Goal: Information Seeking & Learning: Compare options

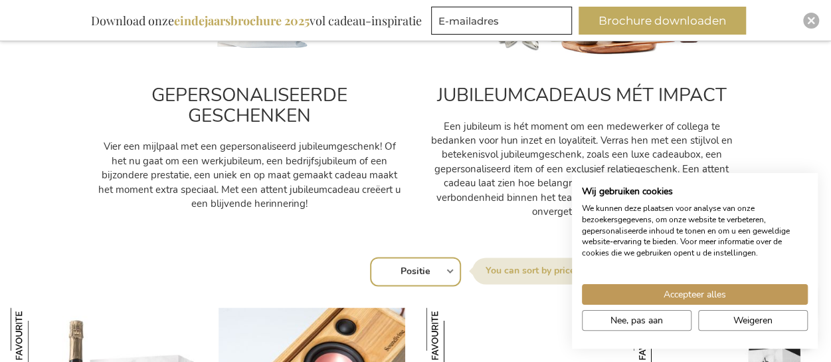
scroll to position [750, 0]
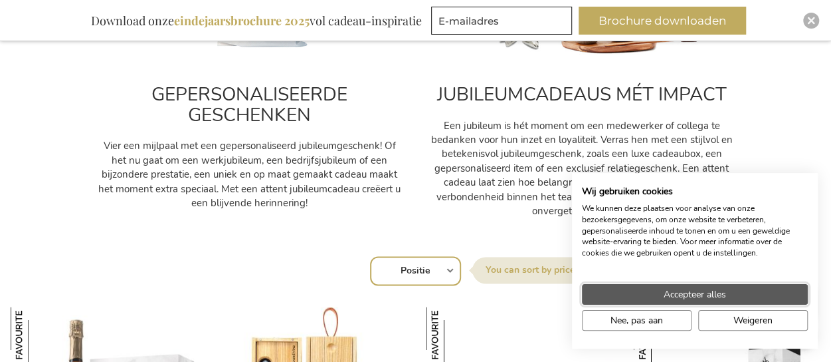
click at [702, 297] on span "Accepteer alles" at bounding box center [695, 294] width 62 height 14
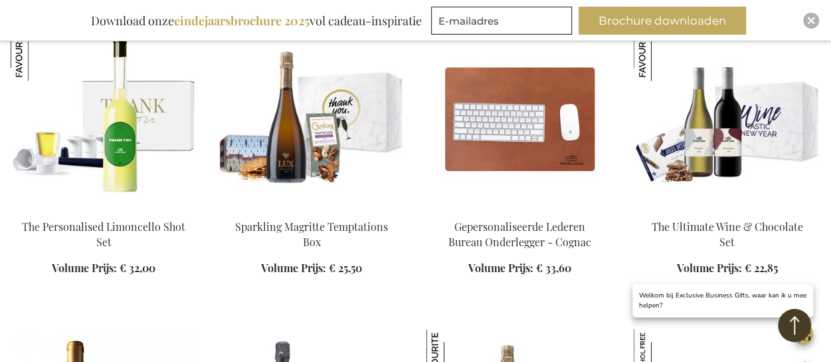
scroll to position [1335, 0]
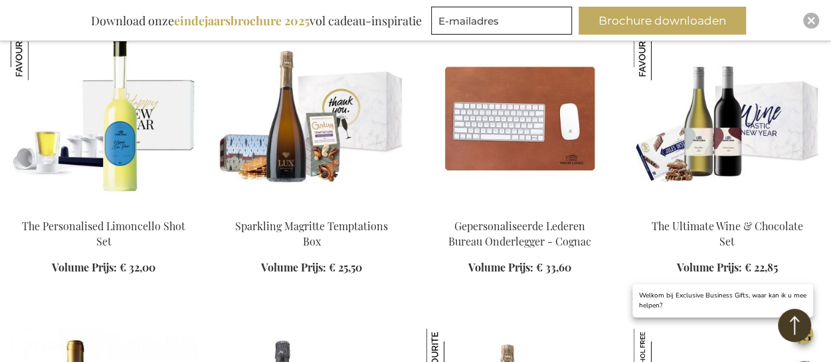
click at [88, 156] on img at bounding box center [104, 118] width 187 height 186
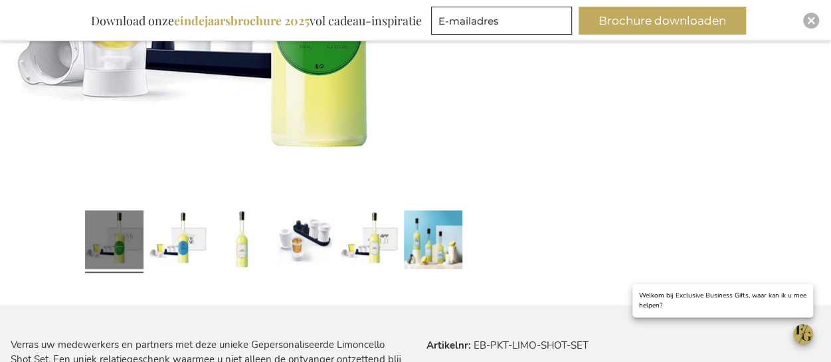
scroll to position [546, 0]
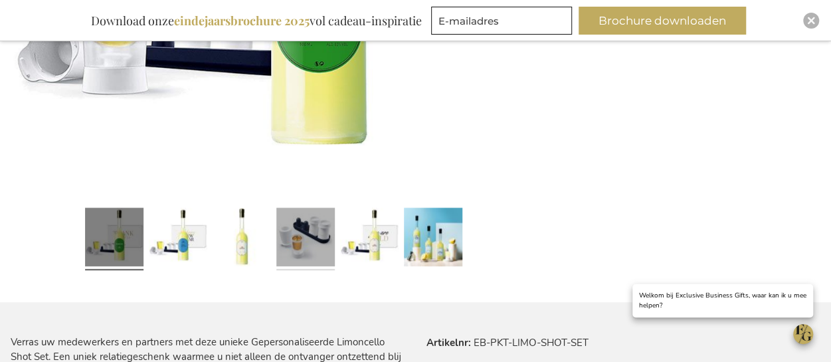
click at [300, 221] on link at bounding box center [305, 238] width 58 height 73
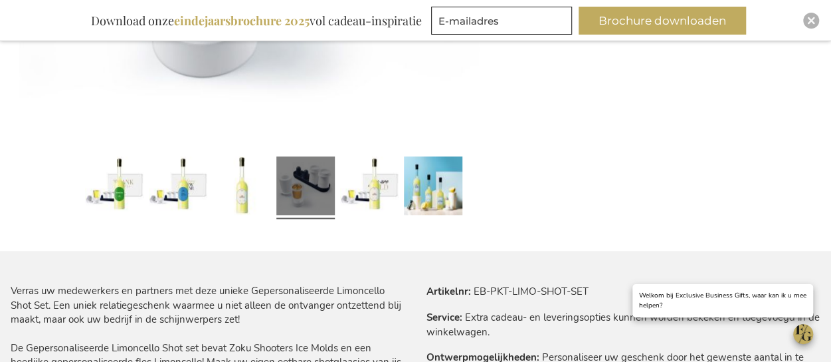
scroll to position [599, 0]
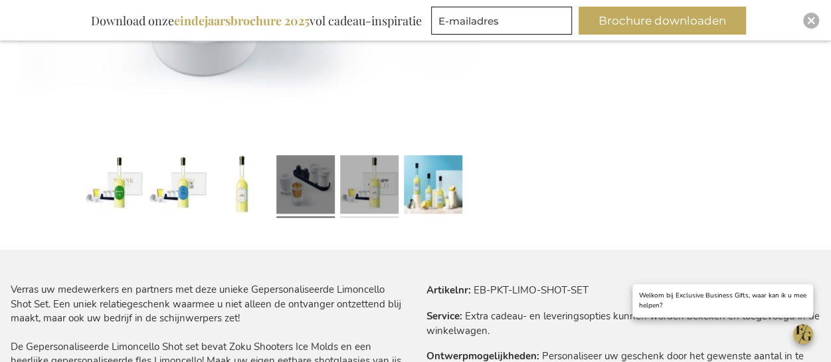
click at [367, 209] on link at bounding box center [369, 186] width 58 height 73
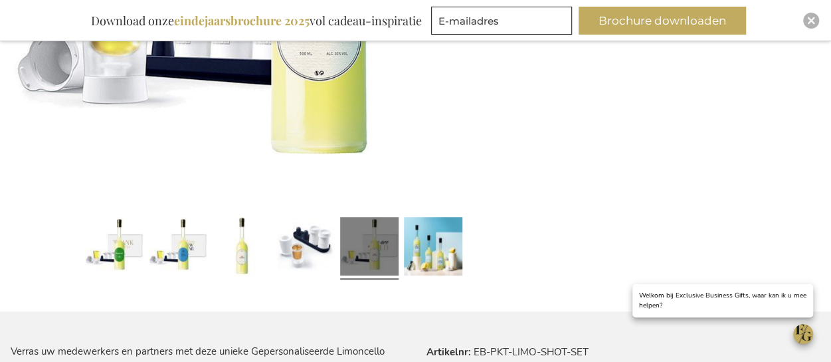
scroll to position [440, 0]
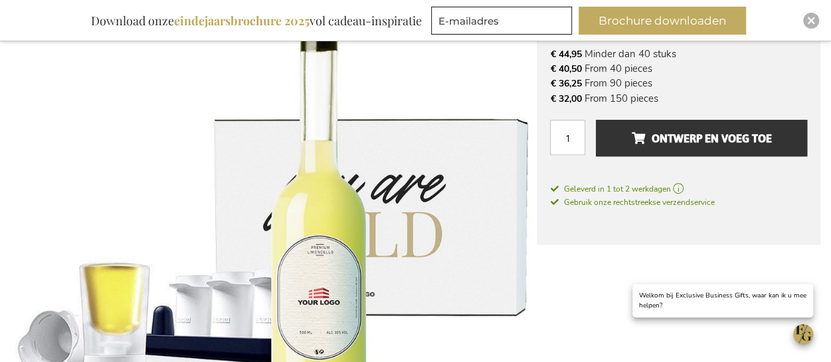
click at [448, 162] on img at bounding box center [274, 224] width 526 height 526
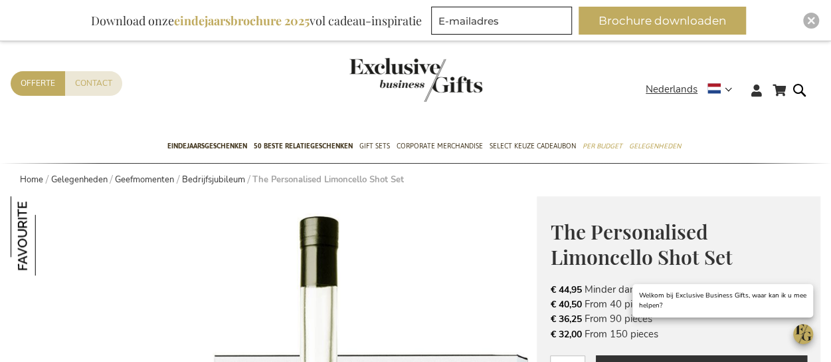
scroll to position [0, 0]
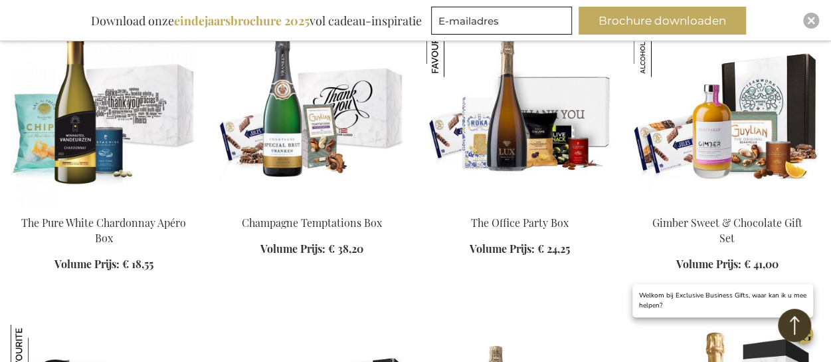
scroll to position [1644, 0]
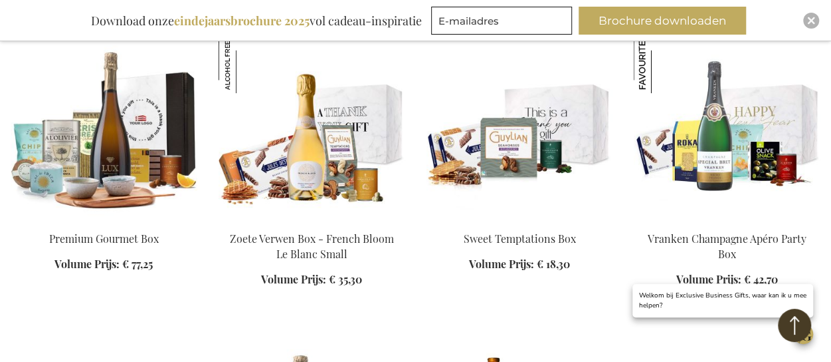
scroll to position [2548, 0]
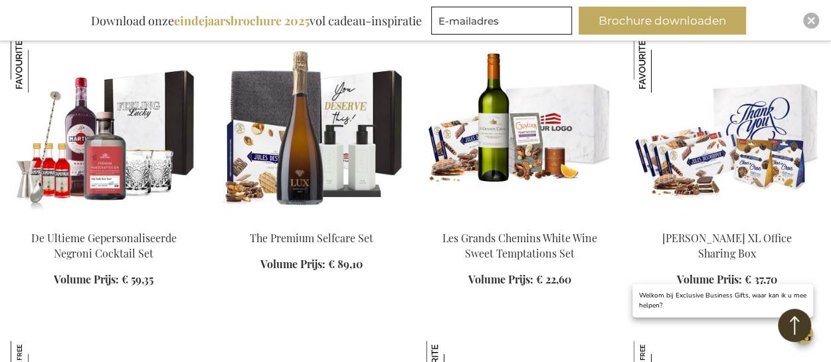
scroll to position [2867, 0]
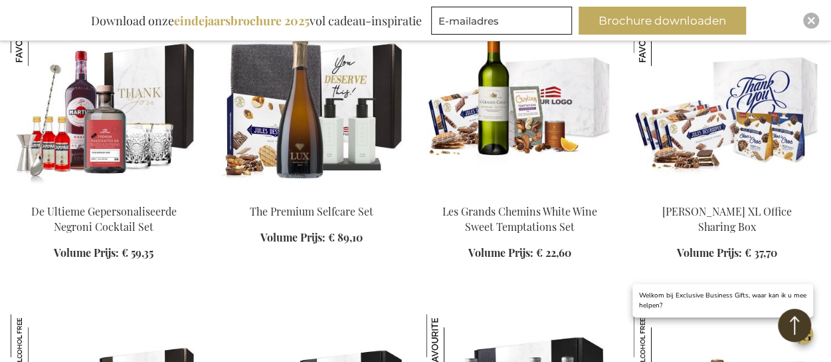
click at [116, 148] on img at bounding box center [104, 103] width 187 height 186
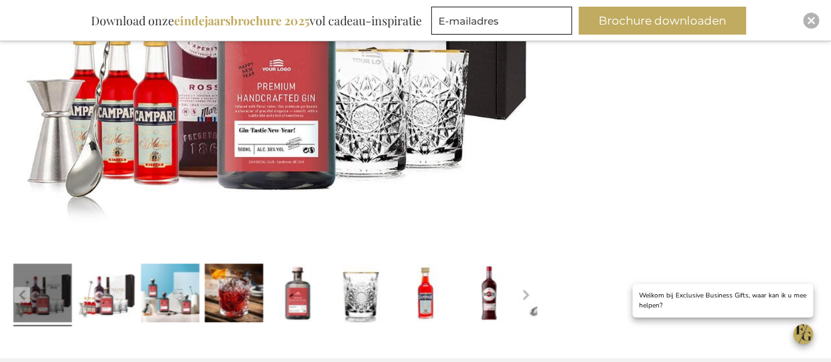
scroll to position [558, 0]
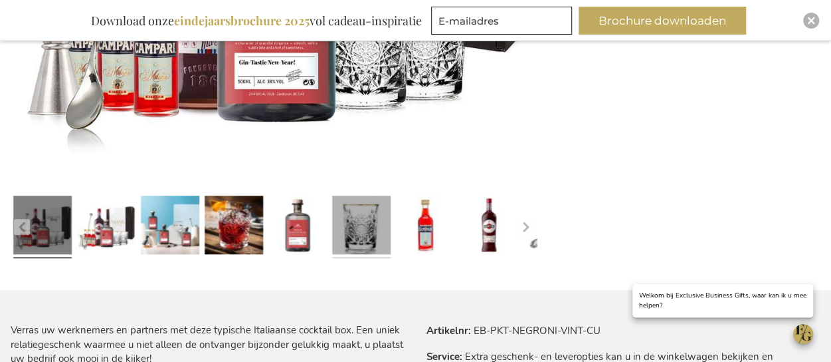
click at [367, 229] on link at bounding box center [361, 226] width 58 height 73
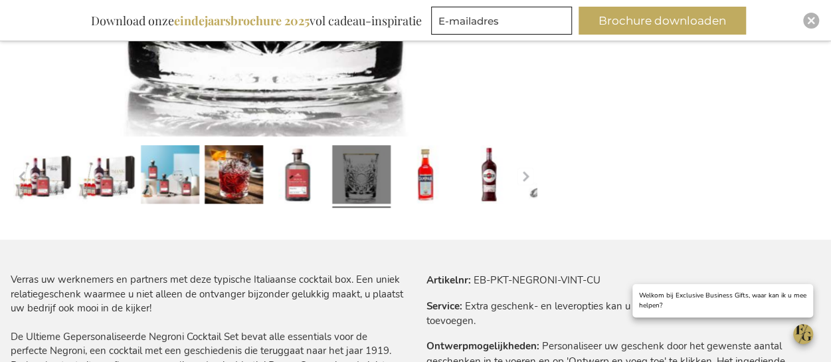
scroll to position [638, 0]
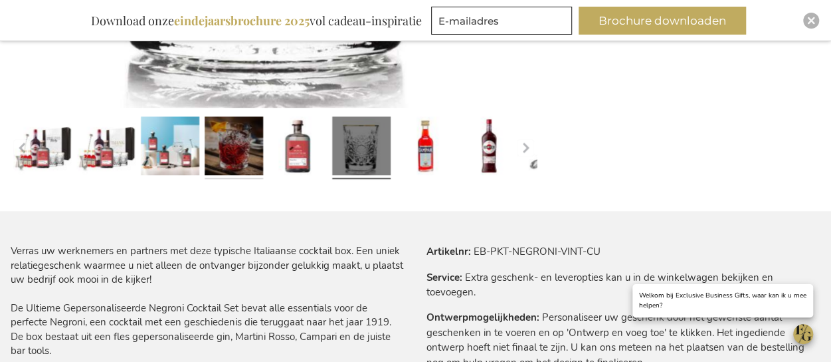
click at [247, 167] on link at bounding box center [234, 147] width 58 height 73
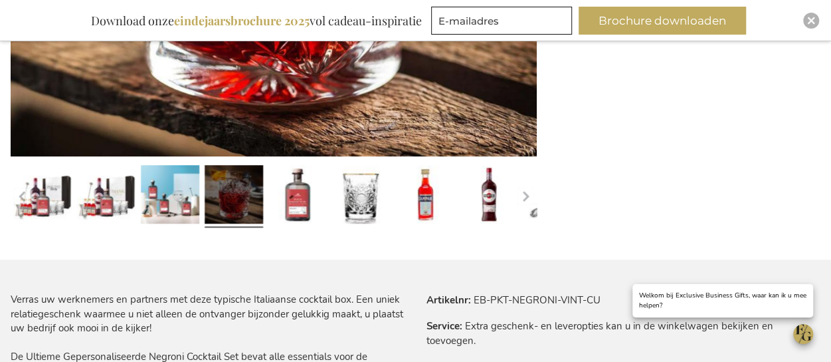
scroll to position [558, 0]
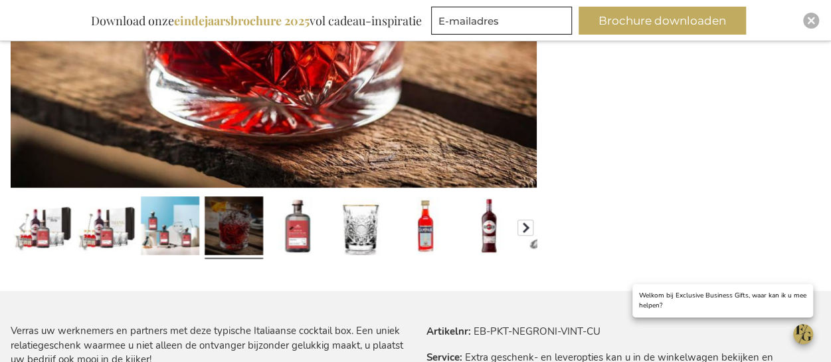
click at [525, 233] on button "button" at bounding box center [526, 227] width 16 height 16
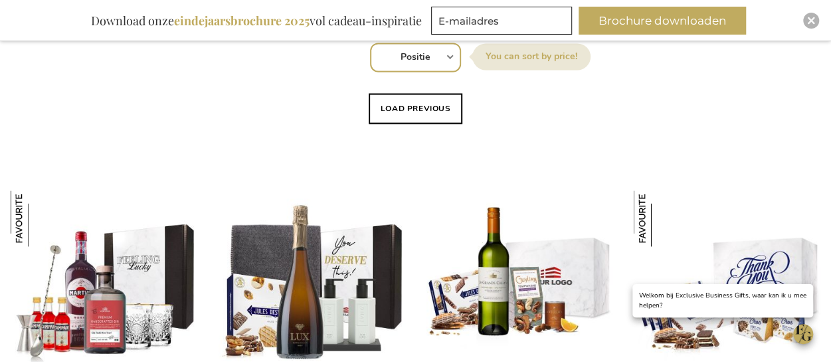
scroll to position [969, 0]
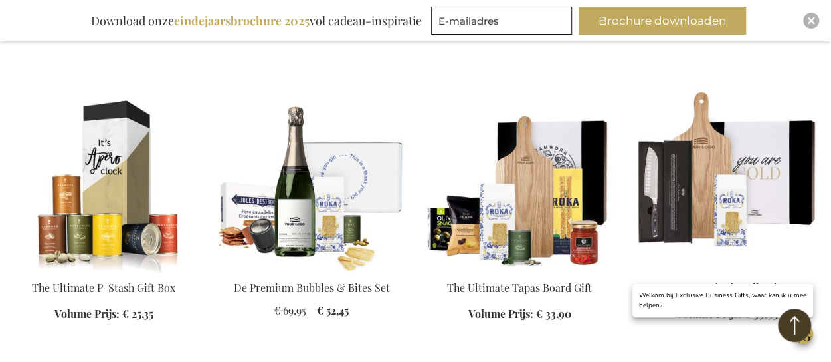
scroll to position [1633, 0]
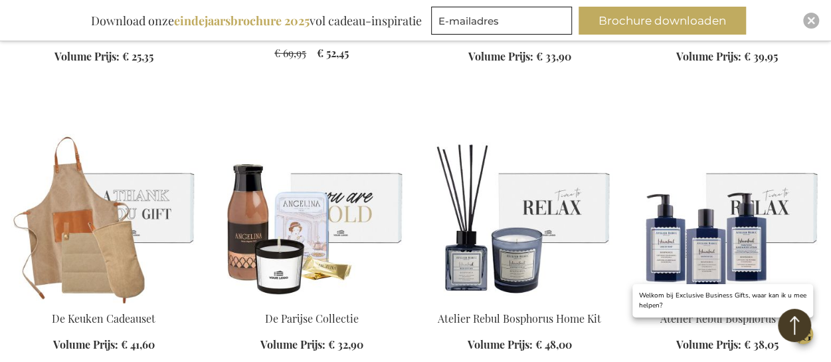
scroll to position [1952, 0]
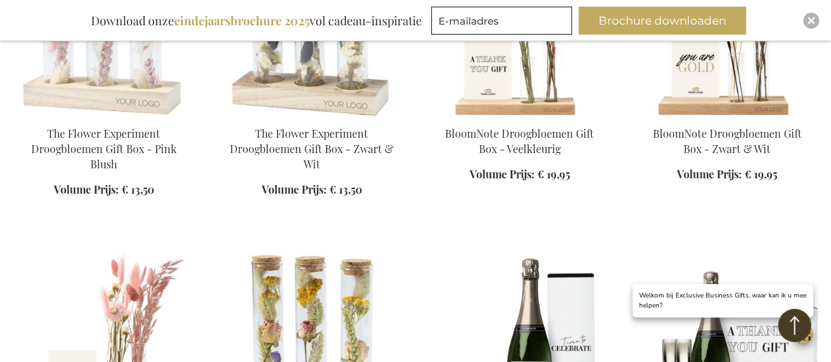
scroll to position [2723, 0]
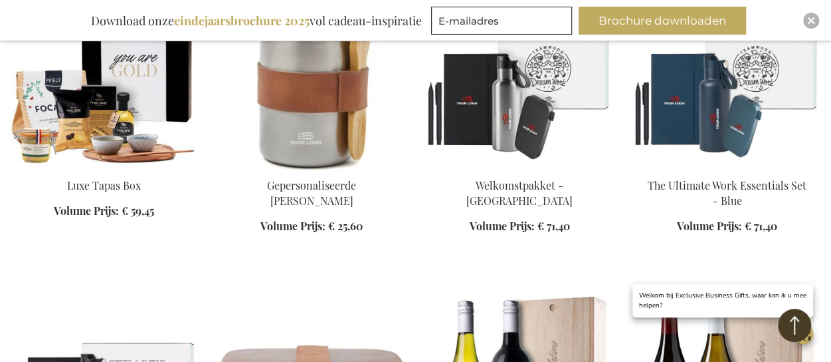
scroll to position [3600, 0]
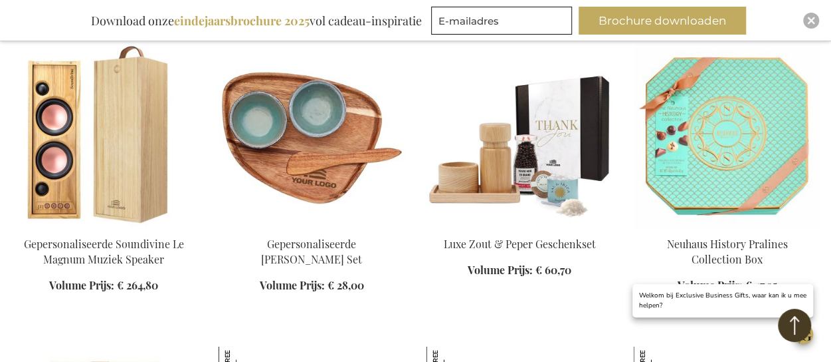
scroll to position [4451, 0]
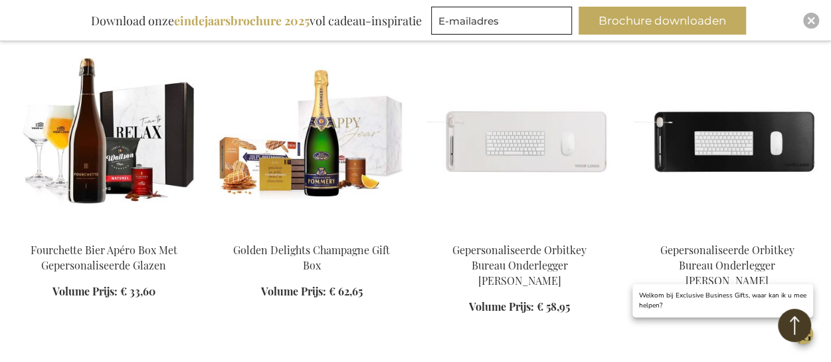
scroll to position [5328, 0]
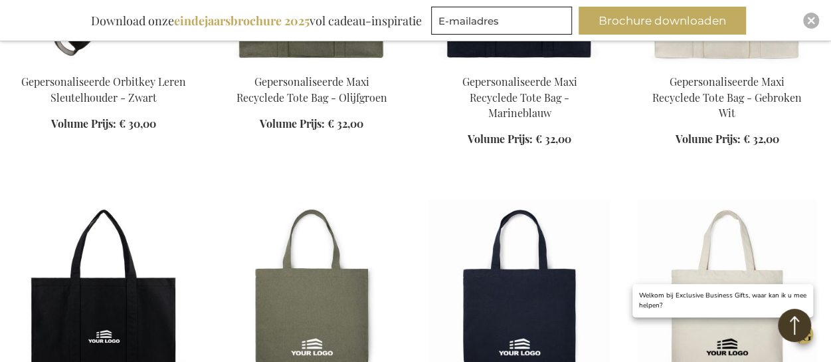
scroll to position [6205, 0]
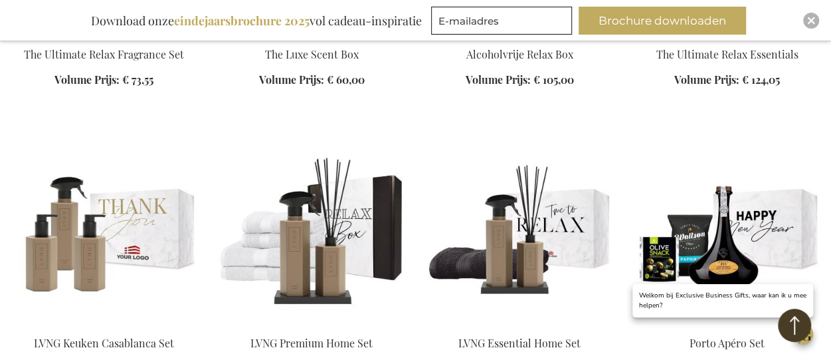
scroll to position [7162, 0]
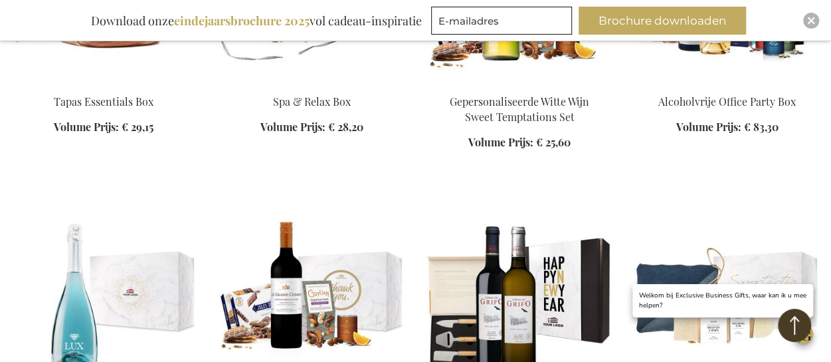
scroll to position [7694, 0]
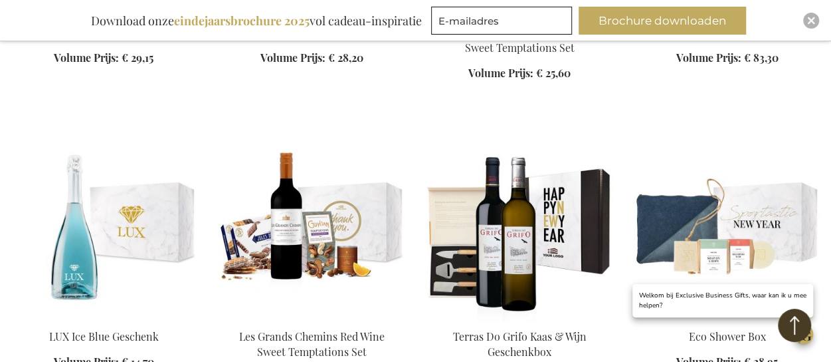
click at [72, 190] on img at bounding box center [104, 228] width 187 height 186
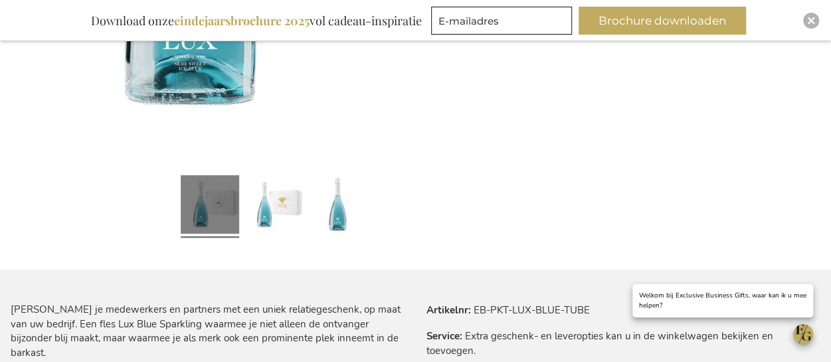
scroll to position [585, 0]
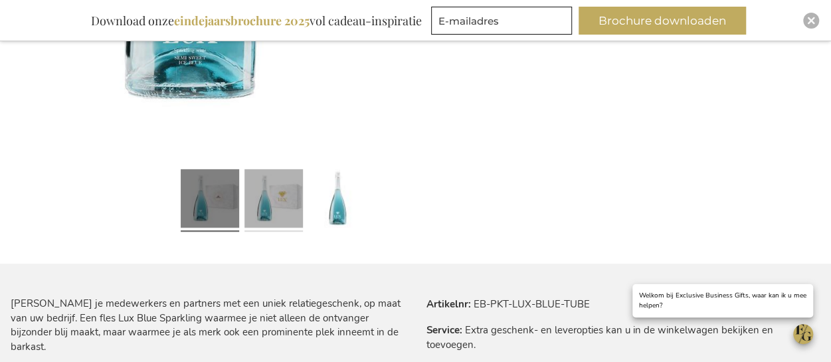
click at [267, 207] on link at bounding box center [274, 199] width 58 height 73
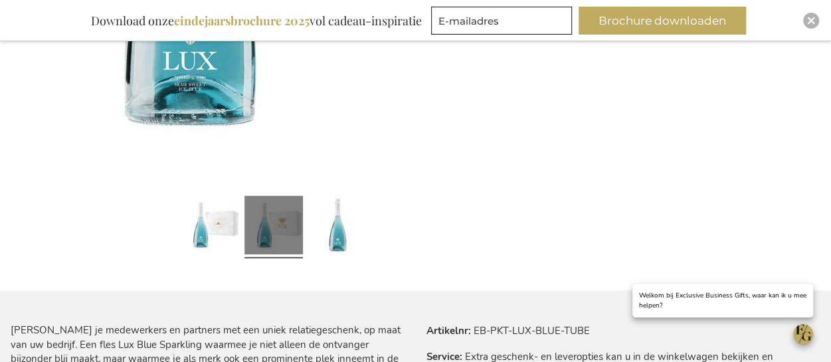
scroll to position [478, 0]
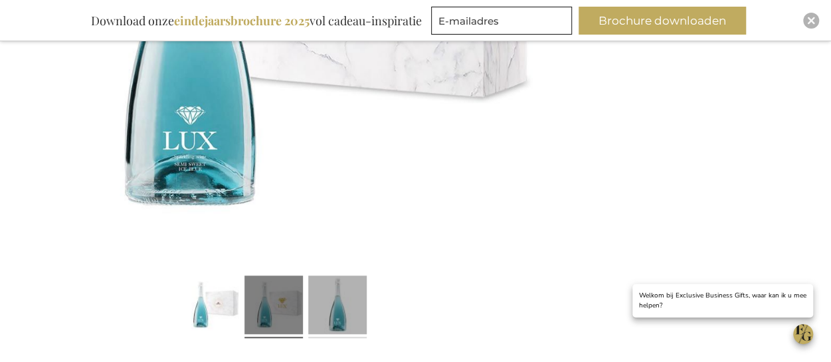
click at [344, 308] on link at bounding box center [337, 306] width 58 height 73
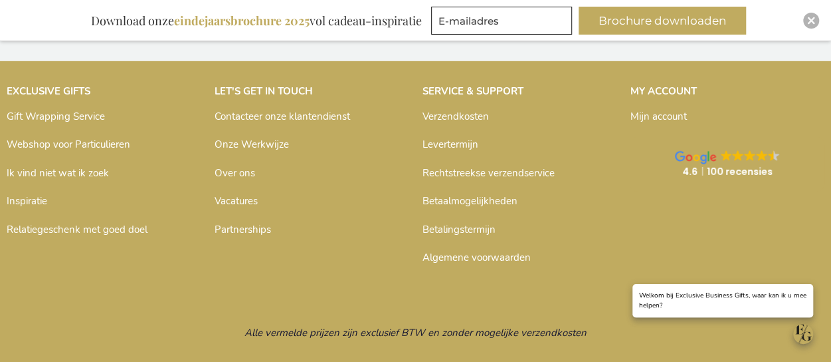
scroll to position [2078, 0]
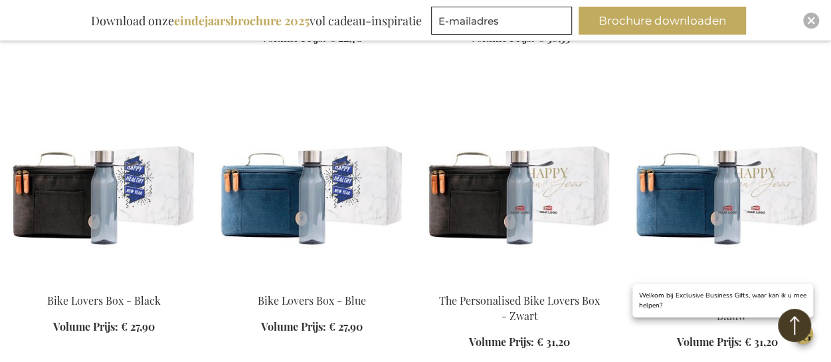
scroll to position [1697, 0]
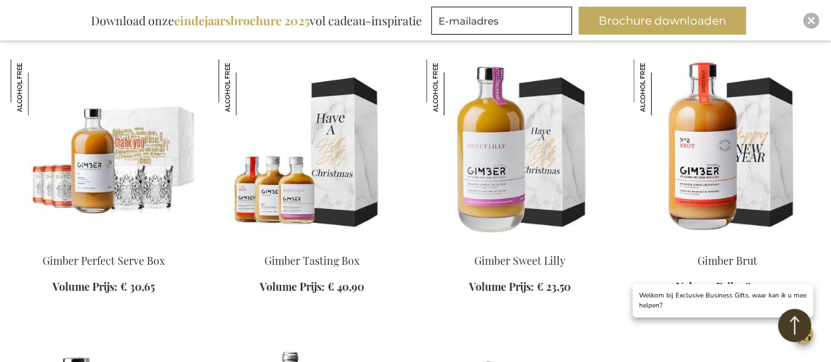
scroll to position [2947, 0]
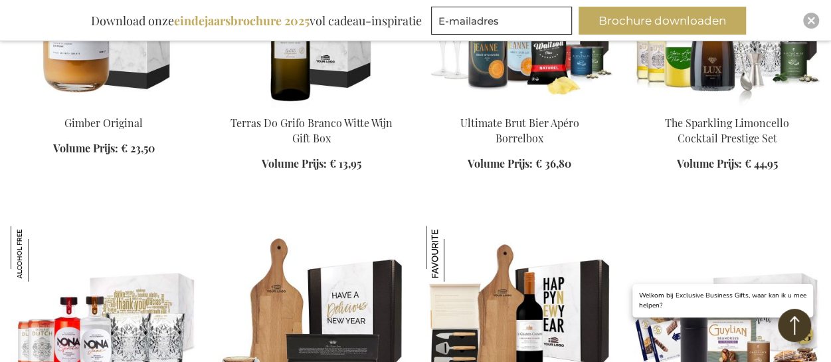
scroll to position [3505, 0]
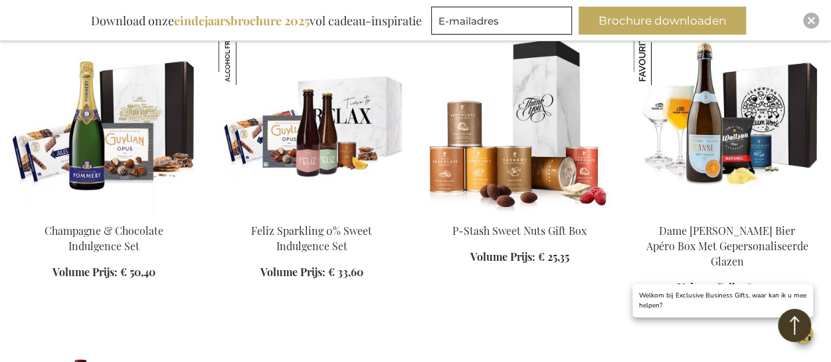
scroll to position [4435, 0]
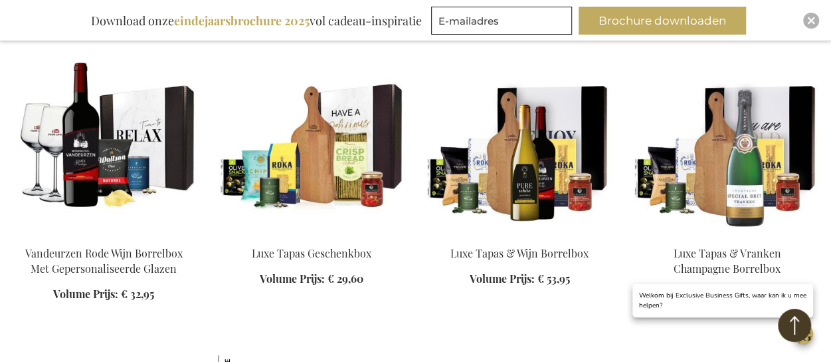
scroll to position [4754, 0]
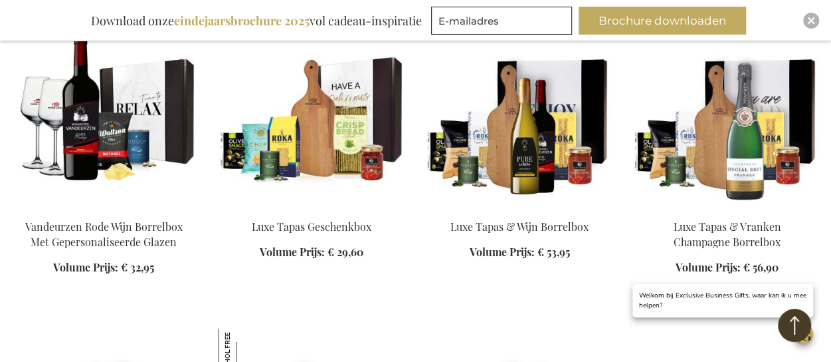
click at [88, 122] on img at bounding box center [104, 118] width 187 height 186
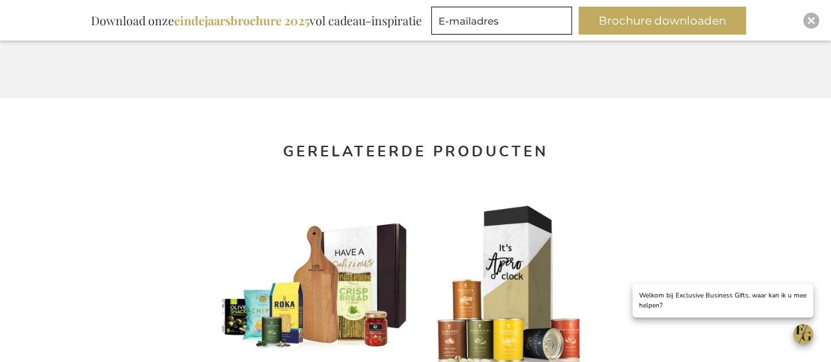
scroll to position [1170, 0]
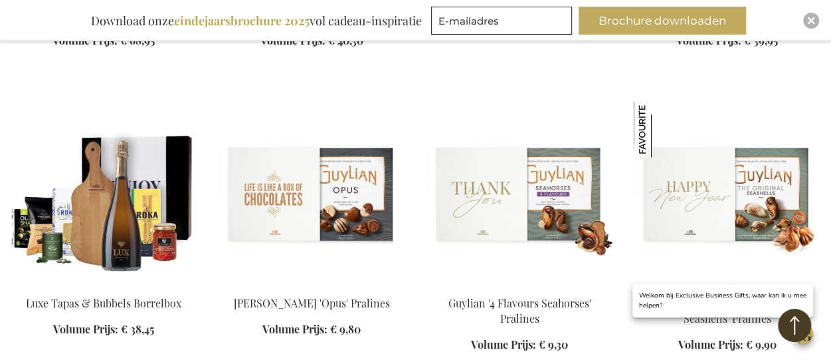
scroll to position [1660, 0]
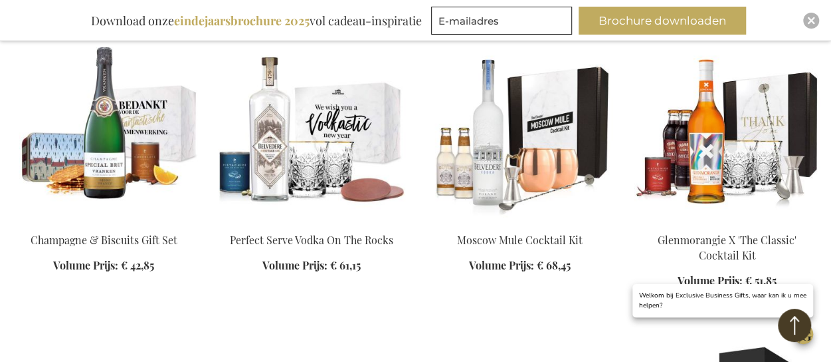
scroll to position [2644, 0]
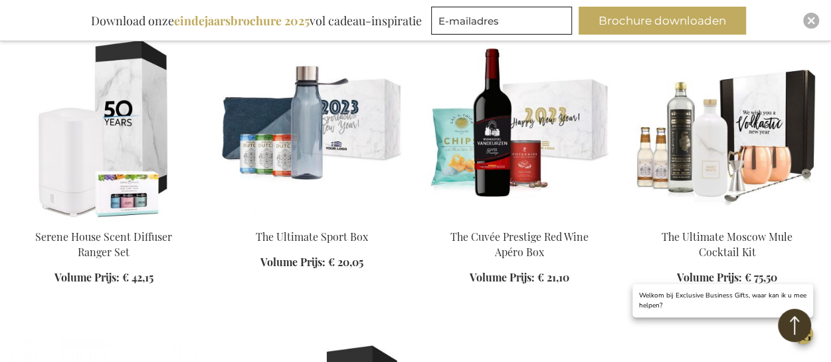
scroll to position [3228, 0]
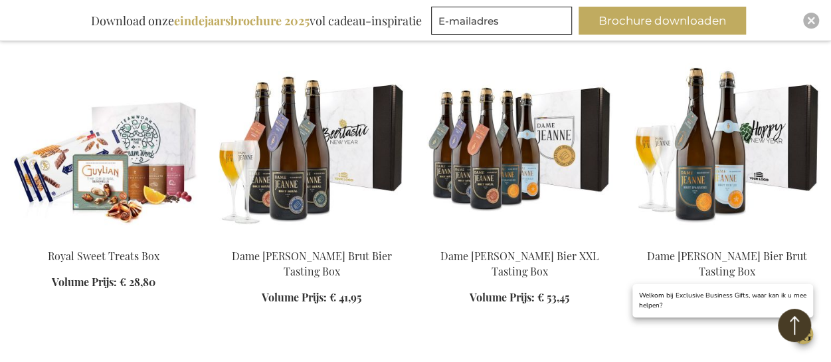
scroll to position [4424, 0]
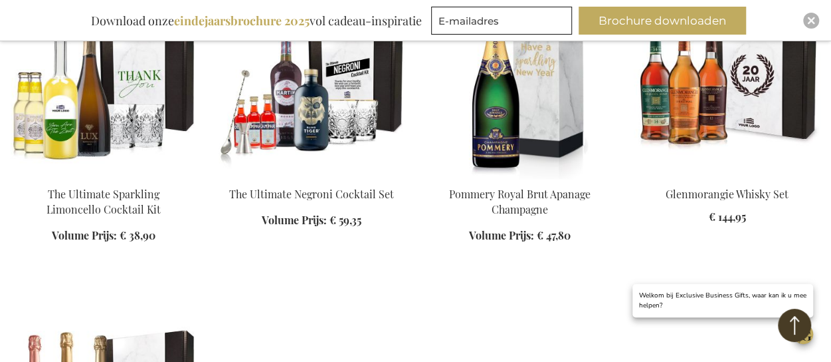
scroll to position [5001, 0]
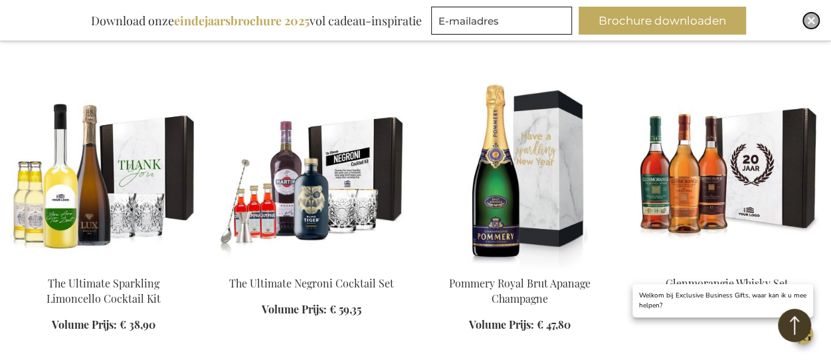
click at [809, 15] on div "Close" at bounding box center [811, 21] width 16 height 16
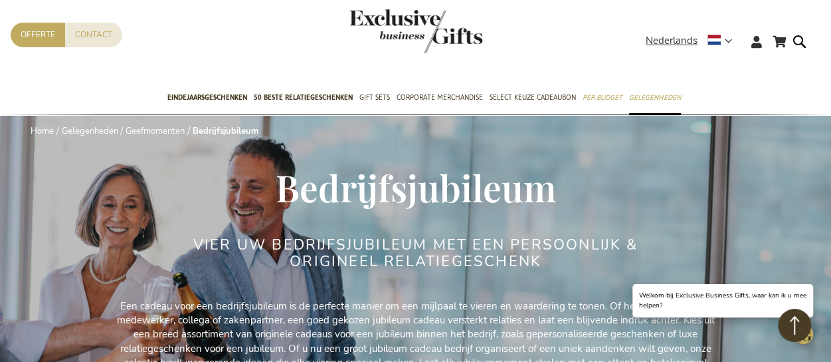
scroll to position [0, 0]
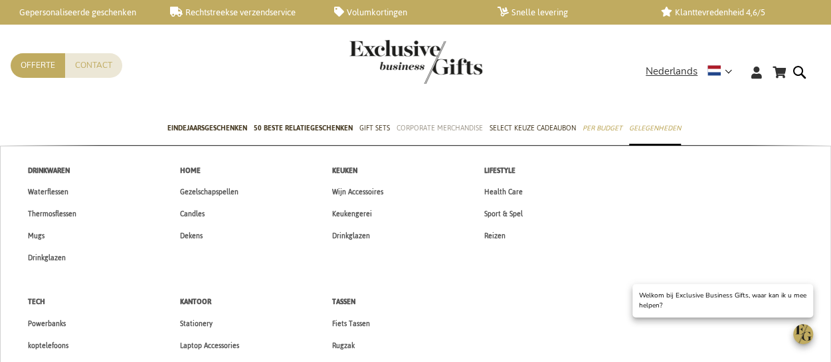
click at [461, 127] on span "Corporate Merchandise" at bounding box center [440, 128] width 86 height 14
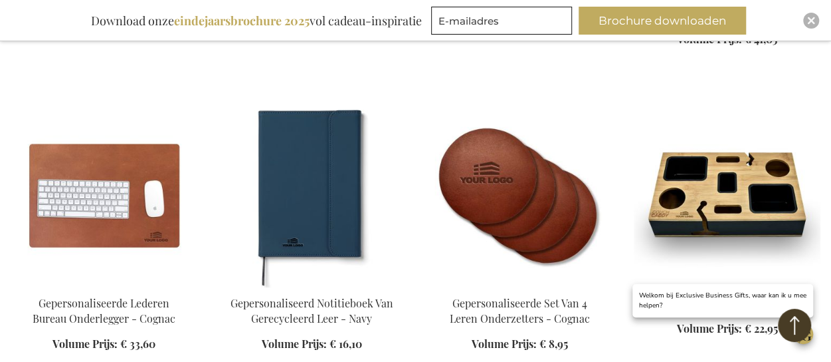
scroll to position [1090, 0]
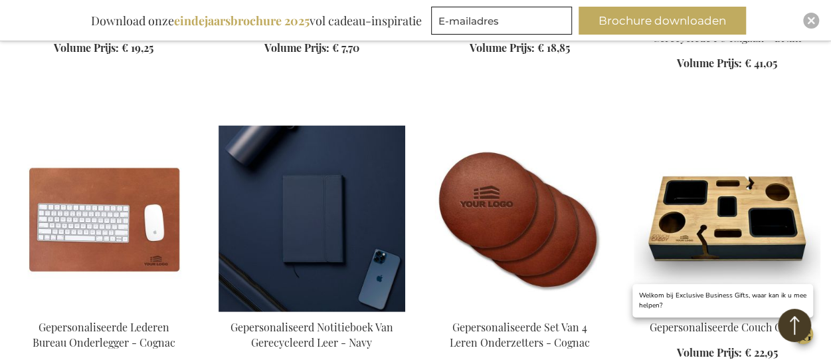
click at [312, 208] on img at bounding box center [312, 218] width 187 height 186
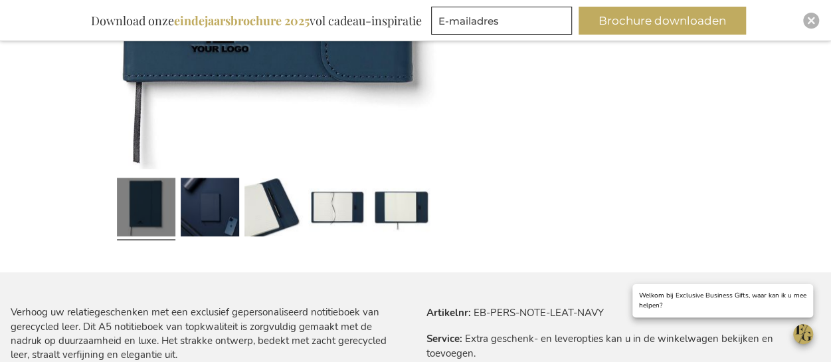
scroll to position [585, 0]
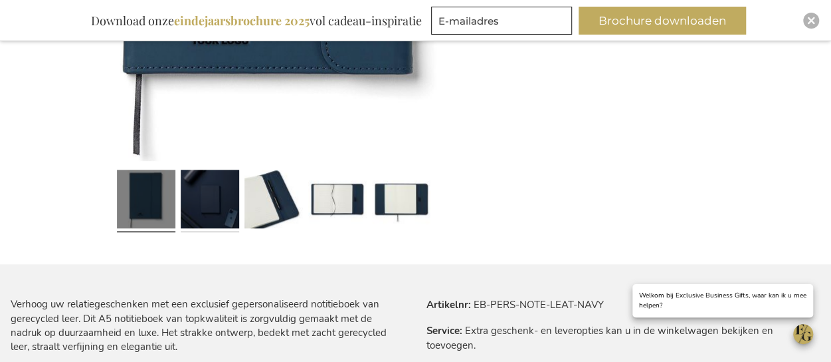
click at [205, 205] on link at bounding box center [210, 200] width 58 height 73
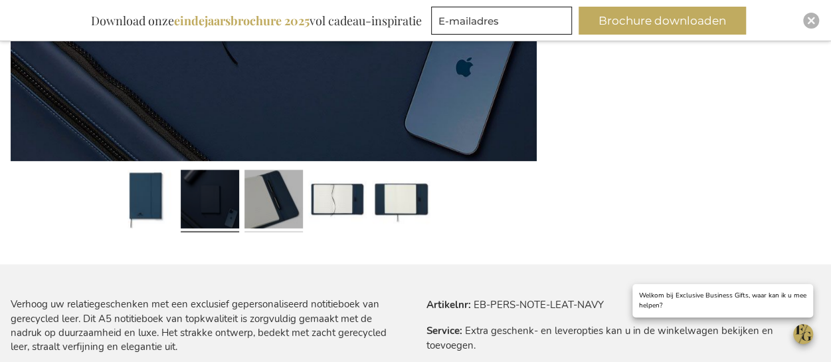
click at [293, 211] on link at bounding box center [274, 200] width 58 height 73
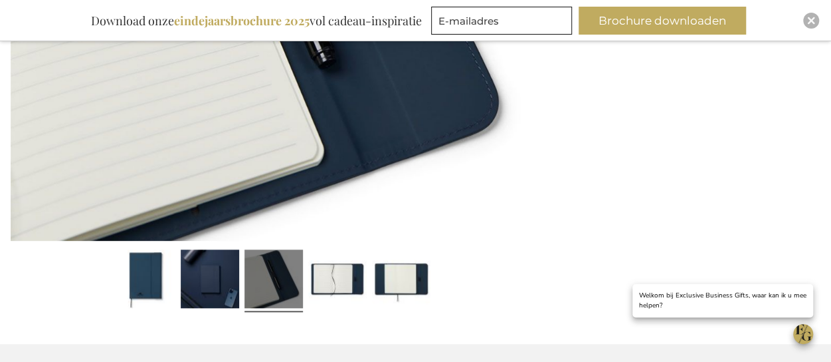
scroll to position [532, 0]
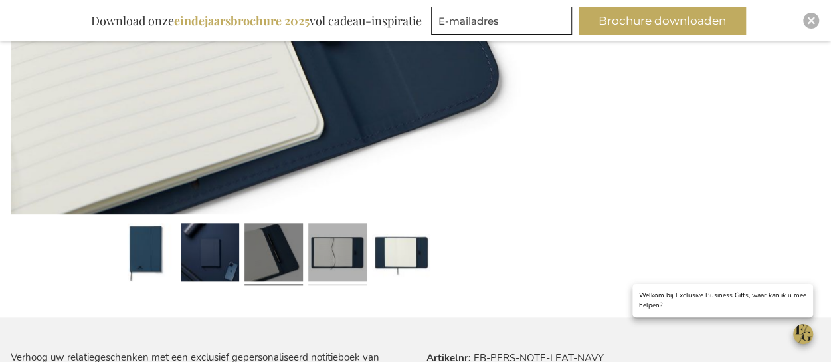
click at [326, 250] on link at bounding box center [337, 253] width 58 height 73
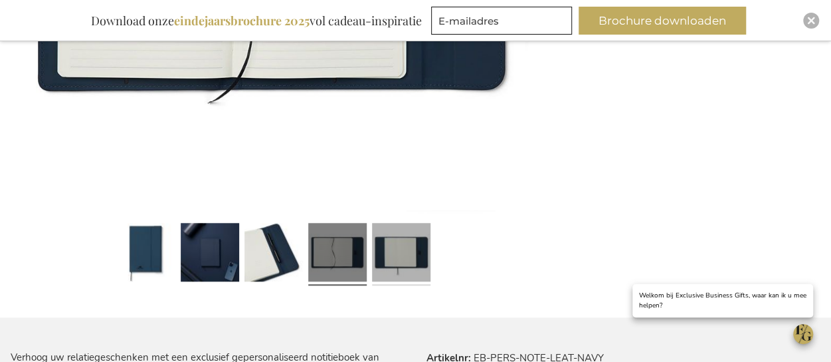
click at [402, 255] on link at bounding box center [401, 253] width 58 height 73
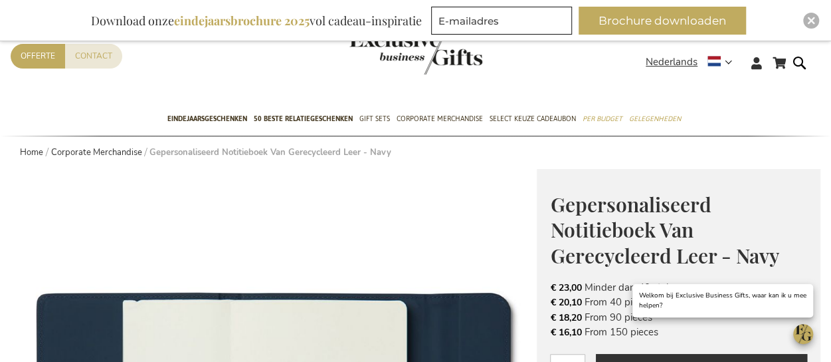
scroll to position [0, 0]
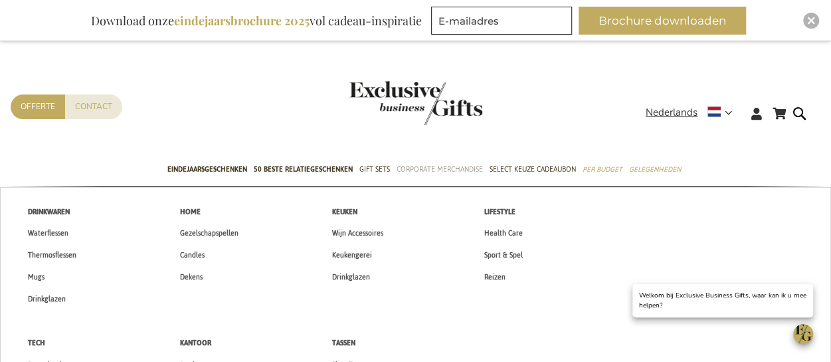
click at [456, 167] on span "Corporate Merchandise" at bounding box center [440, 169] width 86 height 14
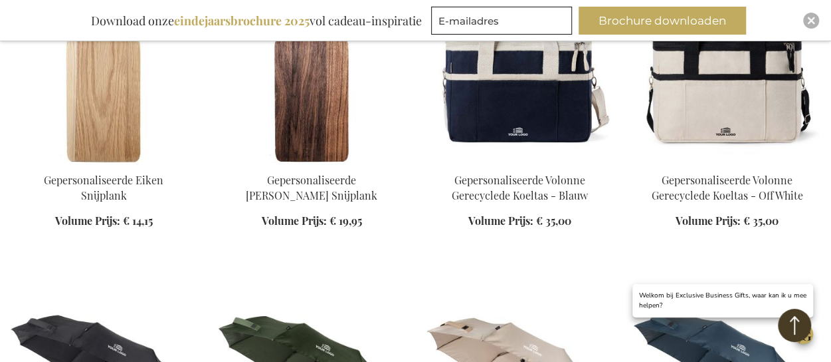
scroll to position [1556, 0]
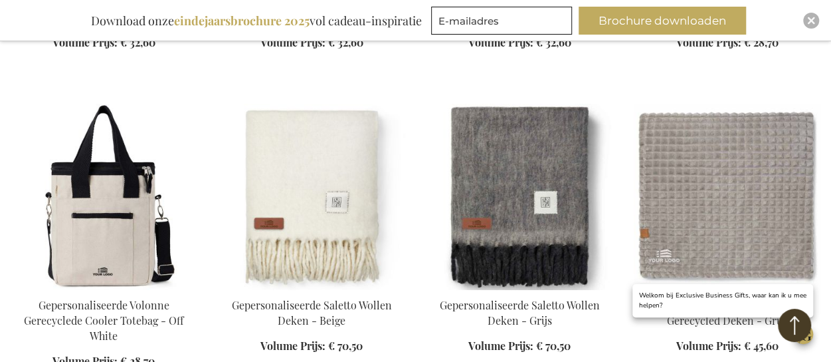
scroll to position [2353, 0]
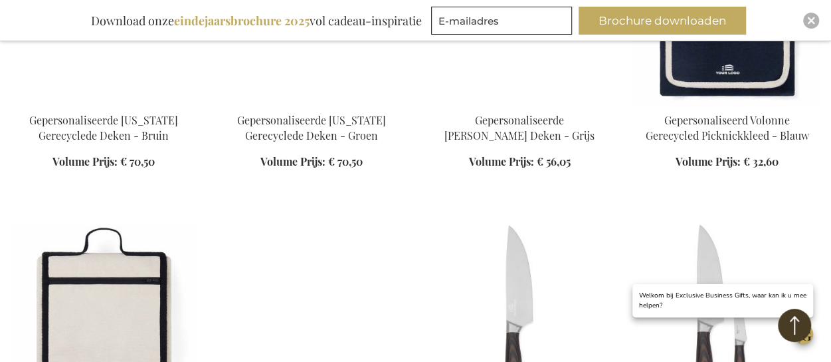
scroll to position [2911, 0]
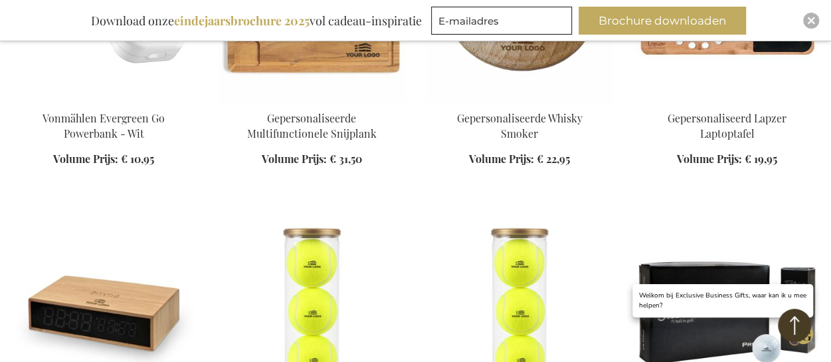
scroll to position [4187, 0]
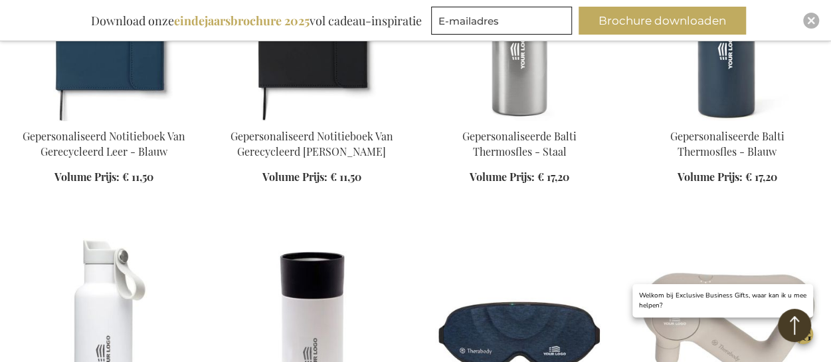
scroll to position [5171, 0]
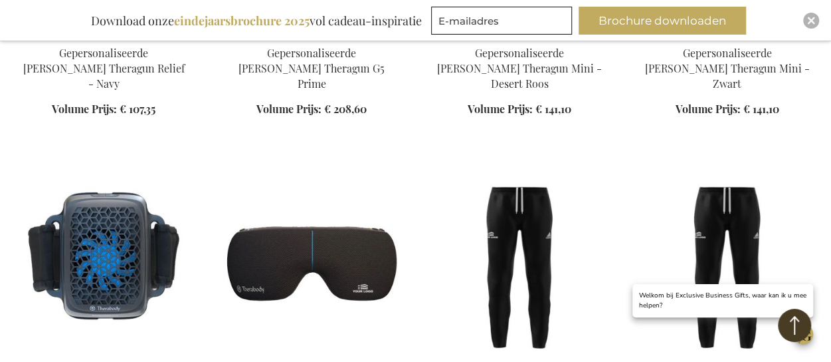
scroll to position [5729, 0]
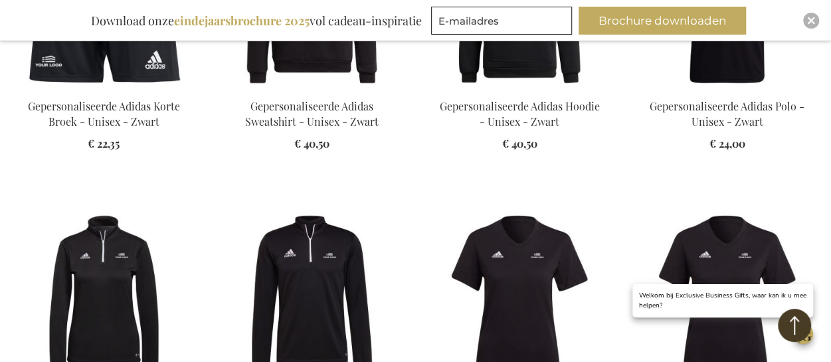
scroll to position [6287, 0]
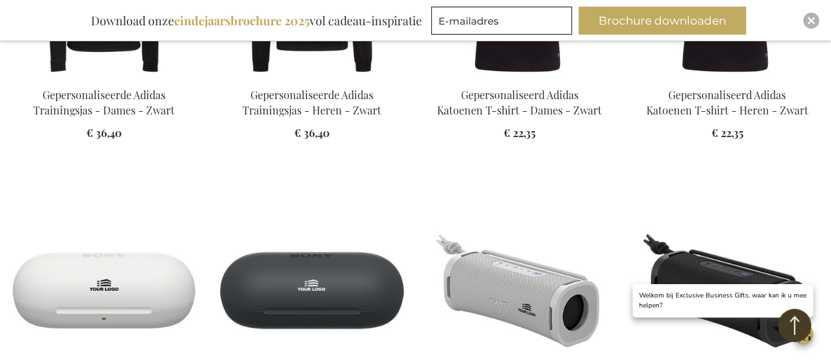
scroll to position [6694, 0]
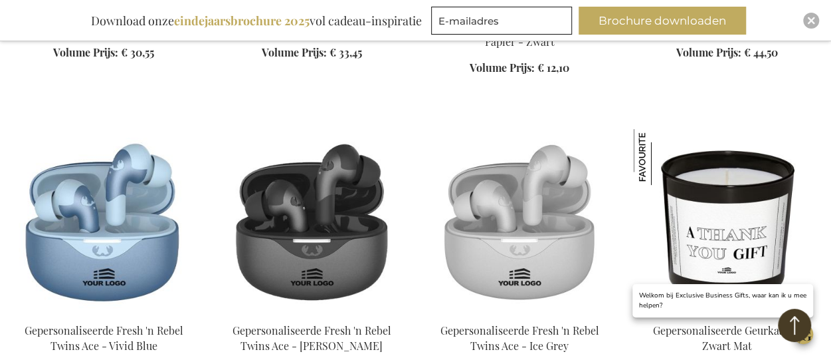
scroll to position [7637, 0]
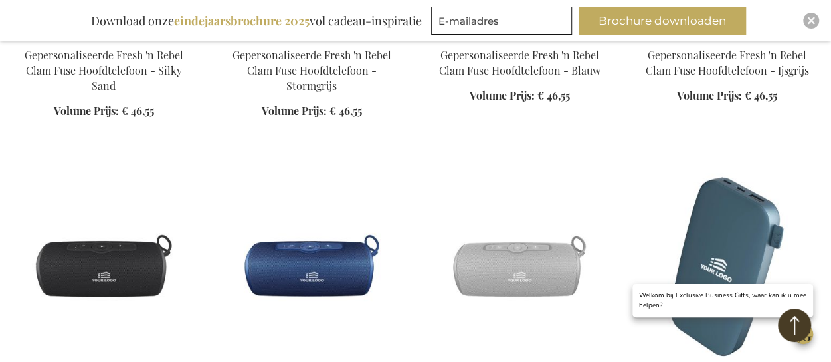
scroll to position [8545, 0]
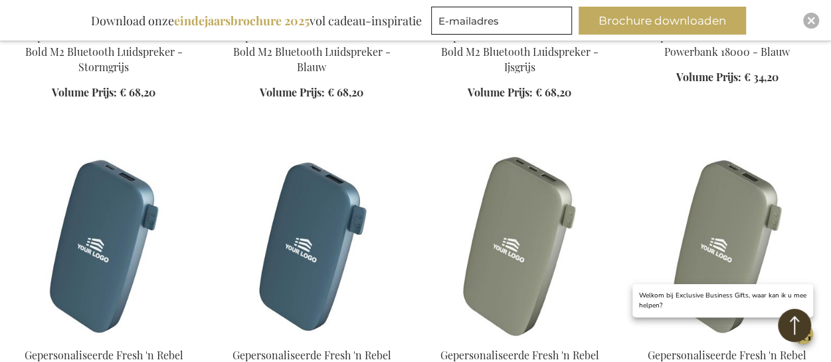
scroll to position [8846, 0]
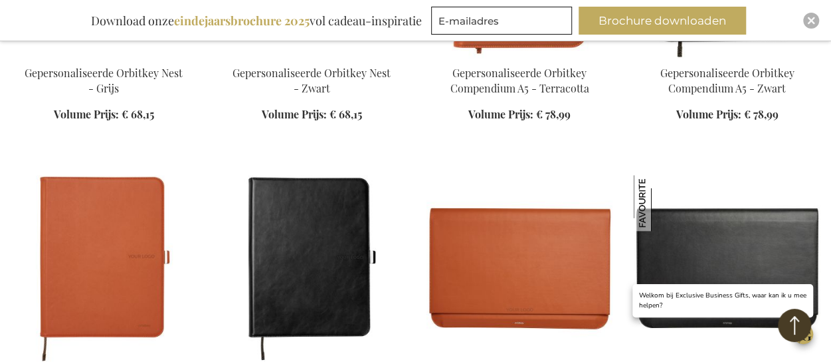
scroll to position [10663, 0]
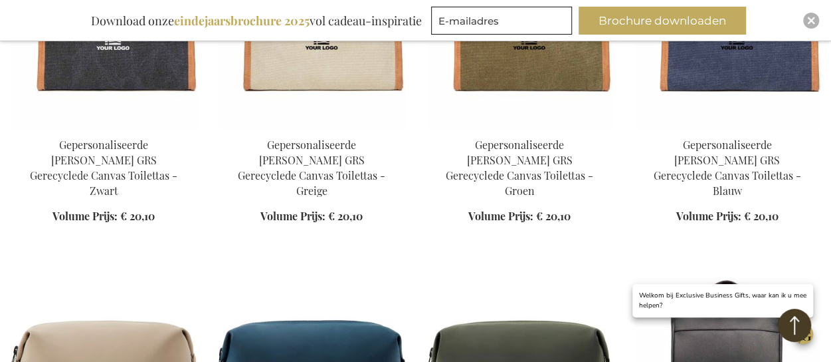
scroll to position [14065, 0]
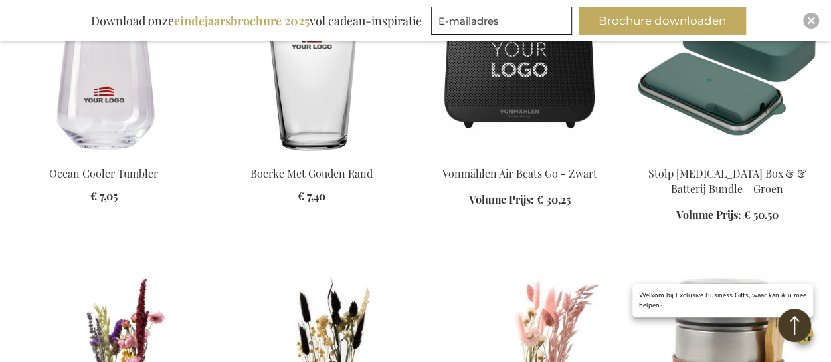
scroll to position [19328, 0]
